Goal: Information Seeking & Learning: Learn about a topic

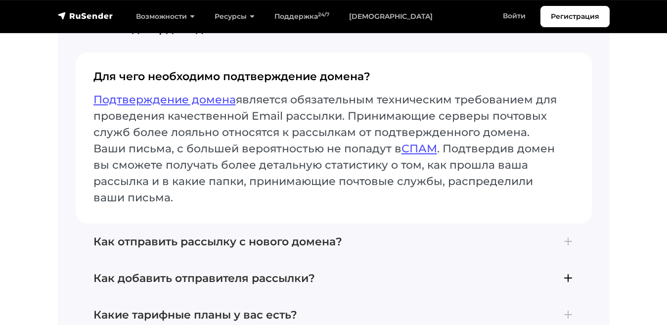
scroll to position [3659, 0]
